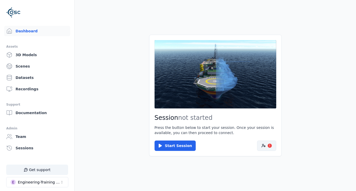
click at [273, 149] on button "!" at bounding box center [266, 146] width 19 height 10
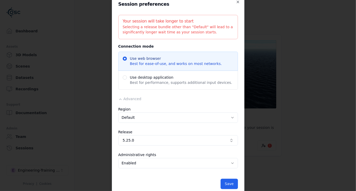
click at [135, 144] on button "5.25.0" at bounding box center [178, 140] width 120 height 10
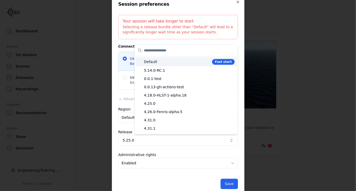
click at [164, 62] on span "Default" at bounding box center [177, 61] width 66 height 5
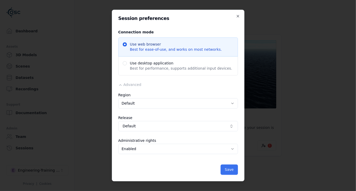
click at [229, 169] on button "Save" at bounding box center [229, 170] width 17 height 10
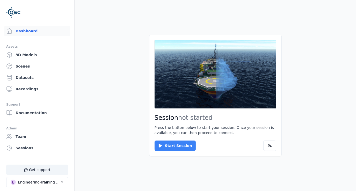
click at [175, 148] on button "Start Session" at bounding box center [175, 146] width 41 height 10
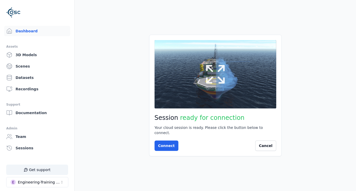
click at [263, 68] on button at bounding box center [216, 74] width 122 height 68
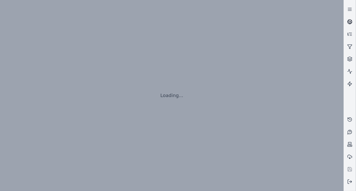
click at [349, 20] on icon at bounding box center [349, 21] width 5 height 5
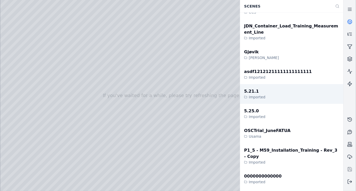
scroll to position [33, 0]
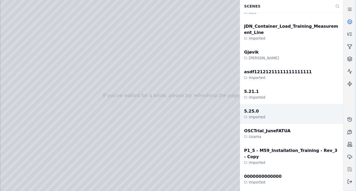
click at [266, 104] on div "5.25.0 Imported" at bounding box center [292, 114] width 104 height 20
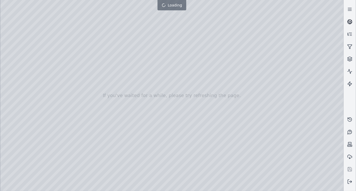
click at [350, 22] on icon at bounding box center [350, 21] width 3 height 2
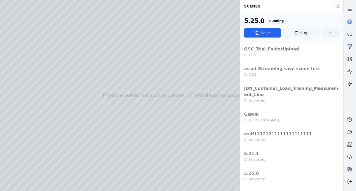
click at [295, 35] on button "Stop" at bounding box center [301, 32] width 37 height 9
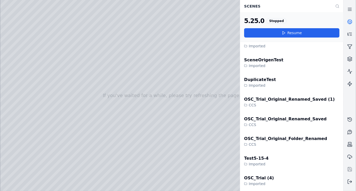
scroll to position [985, 0]
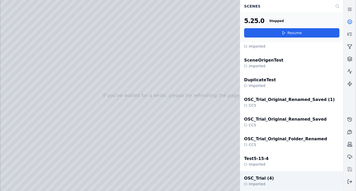
click at [250, 182] on div "Imported" at bounding box center [259, 184] width 30 height 5
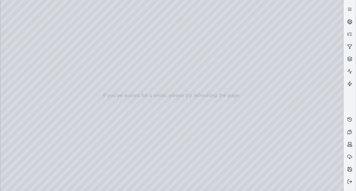
drag, startPoint x: 234, startPoint y: 112, endPoint x: 221, endPoint y: 123, distance: 16.3
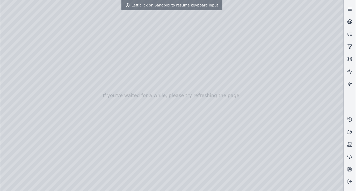
drag, startPoint x: 221, startPoint y: 123, endPoint x: 165, endPoint y: 138, distance: 58.6
drag, startPoint x: 192, startPoint y: 155, endPoint x: 141, endPoint y: 120, distance: 62.2
drag, startPoint x: 150, startPoint y: 123, endPoint x: 133, endPoint y: 126, distance: 18.0
drag, startPoint x: 161, startPoint y: 130, endPoint x: 166, endPoint y: 133, distance: 5.3
click at [161, 130] on div at bounding box center [172, 95] width 344 height 191
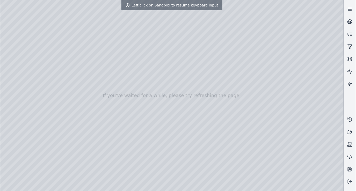
drag, startPoint x: 210, startPoint y: 137, endPoint x: 201, endPoint y: 135, distance: 9.6
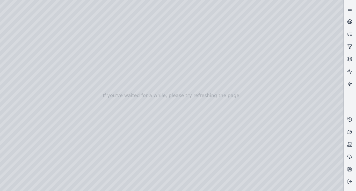
drag, startPoint x: 232, startPoint y: 130, endPoint x: 202, endPoint y: 126, distance: 30.3
drag, startPoint x: 211, startPoint y: 140, endPoint x: 211, endPoint y: 135, distance: 4.9
drag, startPoint x: 207, startPoint y: 136, endPoint x: 236, endPoint y: 141, distance: 29.9
drag, startPoint x: 215, startPoint y: 138, endPoint x: 225, endPoint y: 132, distance: 12.1
click at [19, 51] on div at bounding box center [172, 95] width 344 height 191
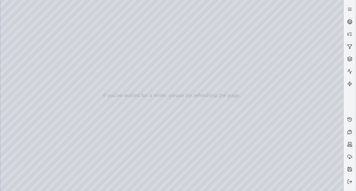
click at [21, 55] on div at bounding box center [172, 95] width 344 height 191
click at [90, 10] on div at bounding box center [172, 95] width 344 height 191
drag, startPoint x: 60, startPoint y: 27, endPoint x: 169, endPoint y: 140, distance: 157.2
click at [164, 137] on div at bounding box center [172, 95] width 344 height 191
click at [168, 176] on div at bounding box center [172, 95] width 344 height 191
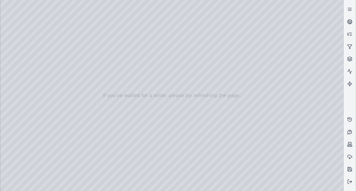
click at [88, 13] on div at bounding box center [172, 95] width 344 height 191
drag, startPoint x: 44, startPoint y: 54, endPoint x: 151, endPoint y: 143, distance: 139.6
click at [151, 144] on div at bounding box center [172, 95] width 344 height 191
click at [167, 174] on div at bounding box center [172, 95] width 344 height 191
drag, startPoint x: 217, startPoint y: 137, endPoint x: 195, endPoint y: 141, distance: 22.8
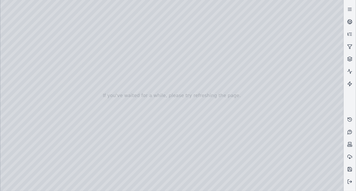
click at [13, 48] on div at bounding box center [172, 95] width 344 height 191
click at [38, 12] on div at bounding box center [172, 95] width 344 height 191
click at [37, 13] on div at bounding box center [172, 95] width 344 height 191
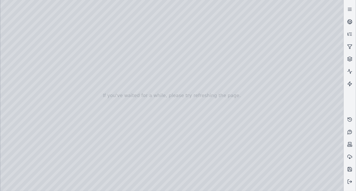
drag, startPoint x: 237, startPoint y: 112, endPoint x: 234, endPoint y: 107, distance: 5.8
